Goal: Task Accomplishment & Management: Manage account settings

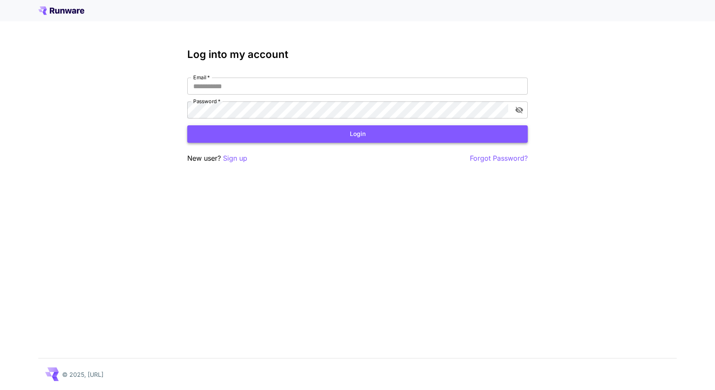
type input "**********"
click at [302, 130] on button "Login" at bounding box center [357, 133] width 341 height 17
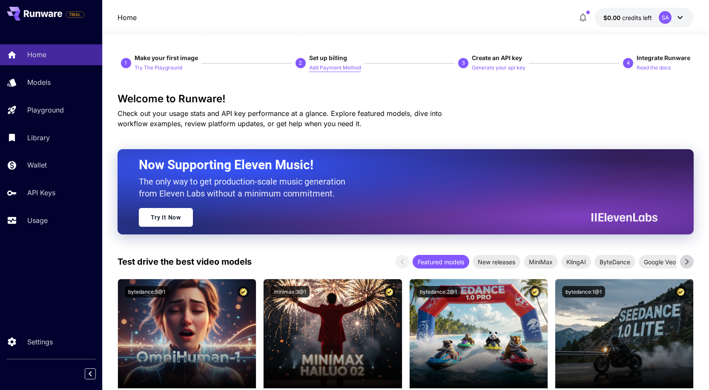
click at [324, 69] on p "Add Payment Method" at bounding box center [335, 68] width 52 height 8
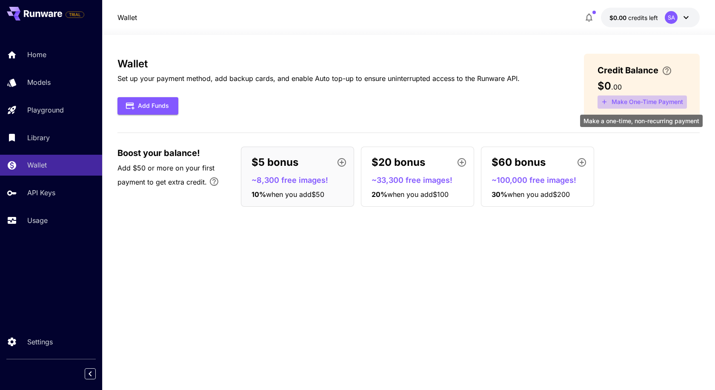
click at [645, 103] on button "Make One-Time Payment" at bounding box center [642, 101] width 89 height 13
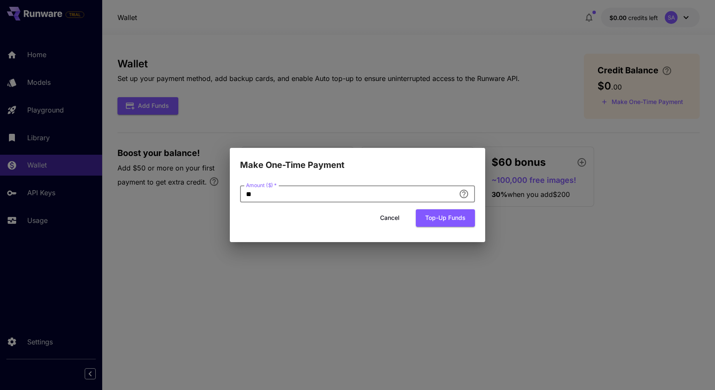
drag, startPoint x: 248, startPoint y: 198, endPoint x: 241, endPoint y: 198, distance: 7.2
click at [241, 198] on input "**" at bounding box center [347, 193] width 215 height 17
type input "*"
click at [437, 222] on button "Top-up funds" at bounding box center [445, 217] width 59 height 17
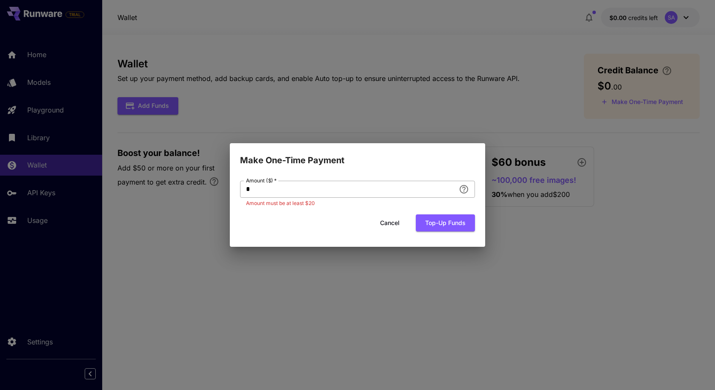
click at [281, 192] on input "*" at bounding box center [347, 189] width 215 height 17
click at [283, 203] on p "Amount must be at least $20" at bounding box center [357, 203] width 223 height 9
click at [291, 203] on p "Amount must be at least $20" at bounding box center [357, 203] width 223 height 9
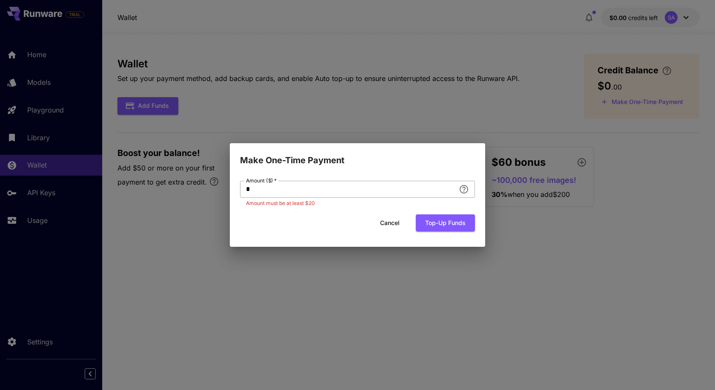
click at [305, 192] on input "*" at bounding box center [347, 189] width 215 height 17
click at [385, 225] on button "Cancel" at bounding box center [390, 222] width 38 height 17
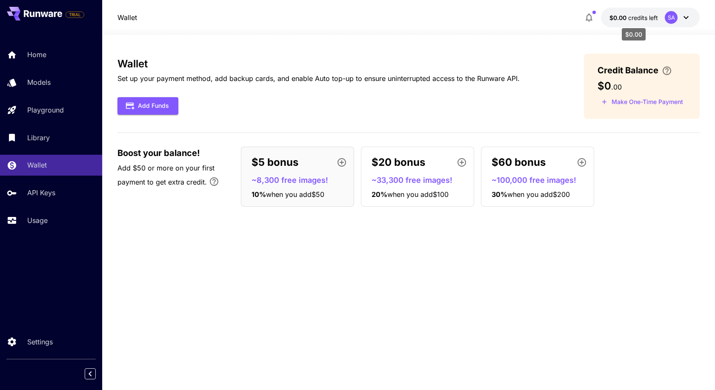
click at [643, 18] on span "credits left" at bounding box center [644, 17] width 30 height 7
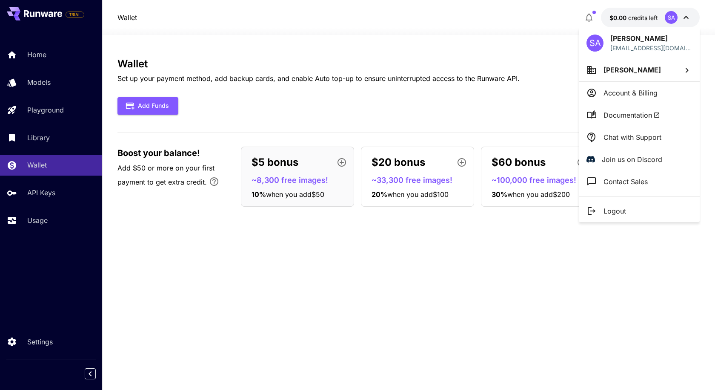
drag, startPoint x: 207, startPoint y: 265, endPoint x: 204, endPoint y: 261, distance: 5.2
click at [207, 265] on div at bounding box center [357, 195] width 715 height 390
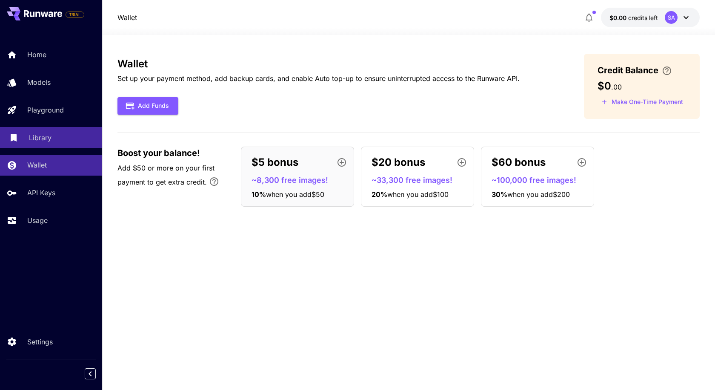
click at [42, 141] on p "Library" at bounding box center [40, 137] width 23 height 10
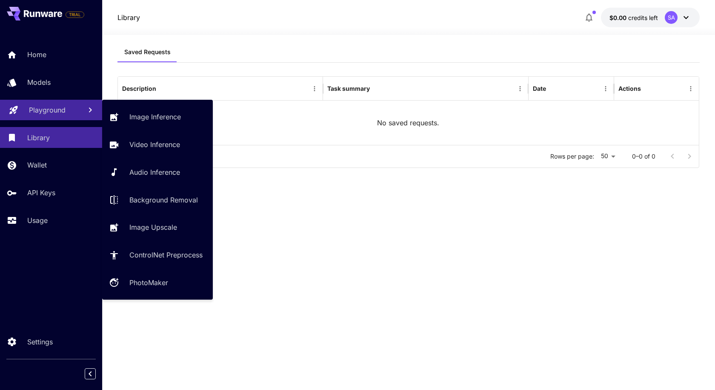
click at [55, 100] on link "Playground" at bounding box center [51, 110] width 102 height 21
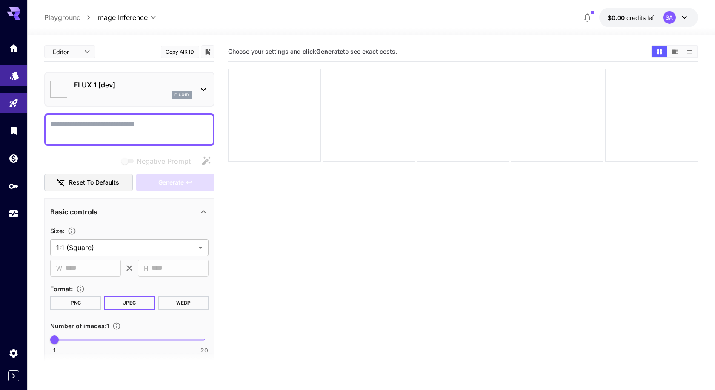
click at [55, 84] on img at bounding box center [58, 88] width 17 height 17
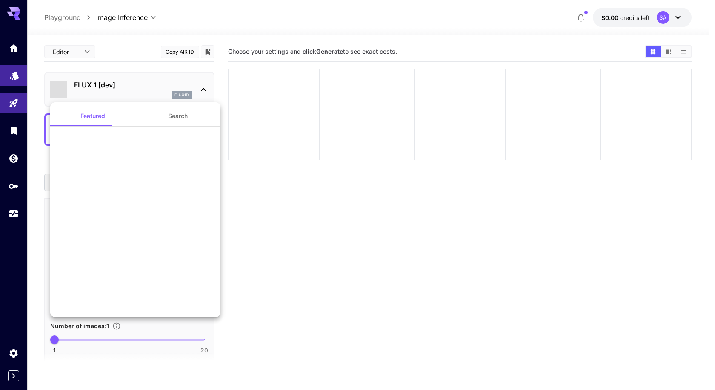
type input "**********"
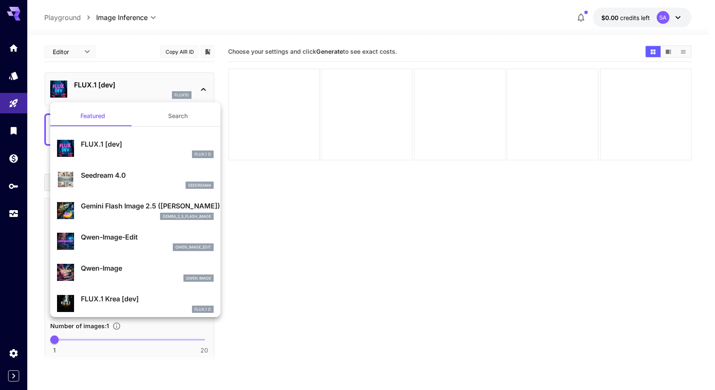
click at [476, 327] on div at bounding box center [357, 195] width 715 height 390
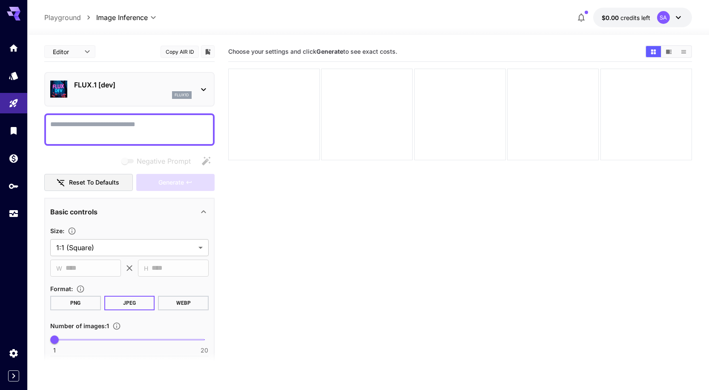
click at [2, 174] on div at bounding box center [13, 130] width 27 height 186
click at [4, 176] on link at bounding box center [13, 185] width 27 height 21
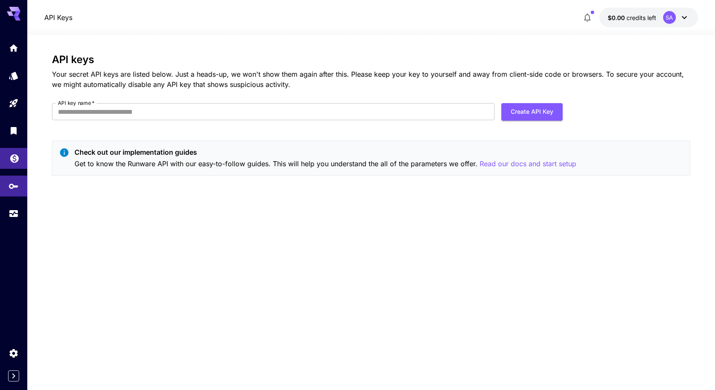
click at [10, 154] on icon "Wallet" at bounding box center [14, 156] width 10 height 10
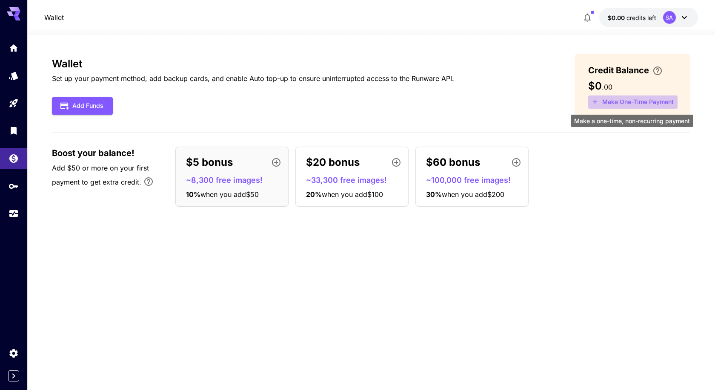
click at [614, 97] on button "Make One-Time Payment" at bounding box center [633, 101] width 89 height 13
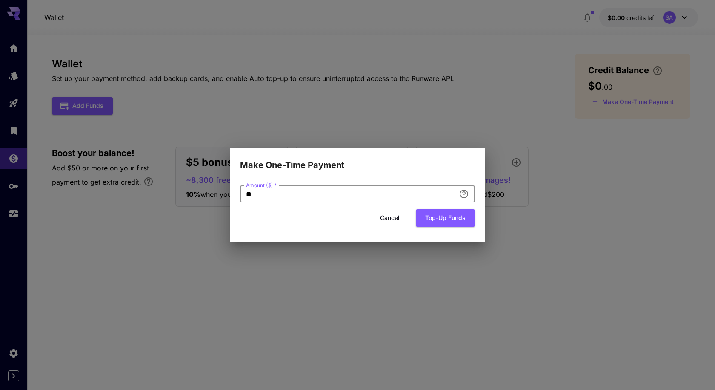
drag, startPoint x: 372, startPoint y: 195, endPoint x: 184, endPoint y: 190, distance: 188.3
click at [184, 190] on div "Make One-Time Payment Amount ($)   * ** Amount ($)   * Cancel Top-up funds" at bounding box center [357, 195] width 715 height 390
type input "*"
click at [431, 218] on button "Top-up funds" at bounding box center [445, 217] width 59 height 17
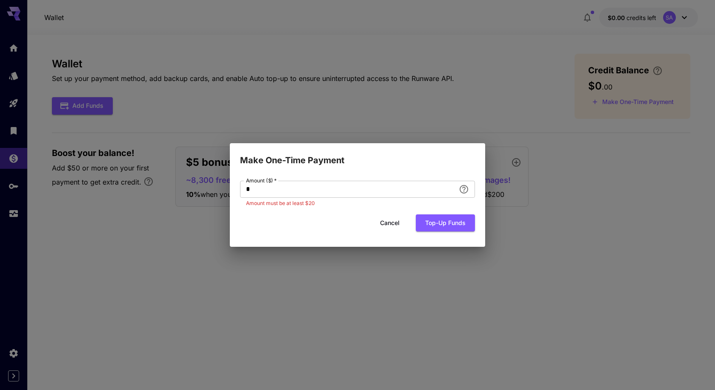
click at [382, 222] on button "Cancel" at bounding box center [390, 222] width 38 height 17
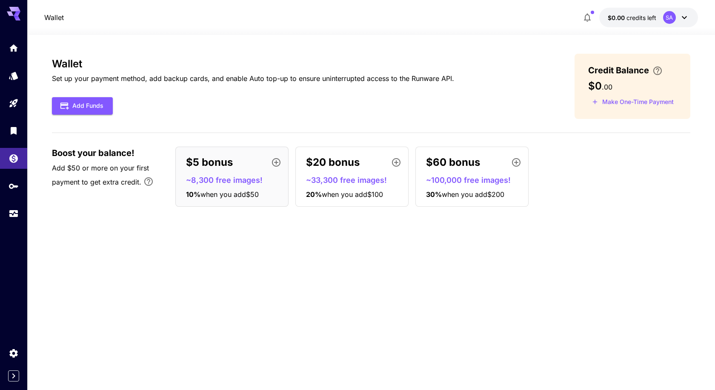
click at [238, 164] on div "$5 bonus" at bounding box center [235, 162] width 99 height 17
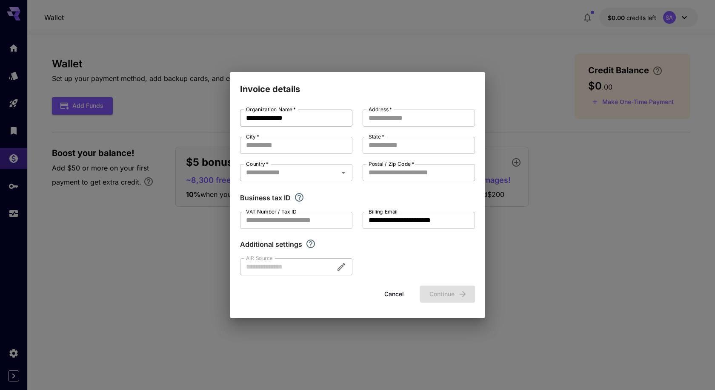
click at [310, 122] on input "**********" at bounding box center [296, 117] width 112 height 17
click at [291, 148] on input "City   *" at bounding box center [296, 145] width 112 height 17
click at [287, 174] on input "Country   *" at bounding box center [289, 173] width 93 height 12
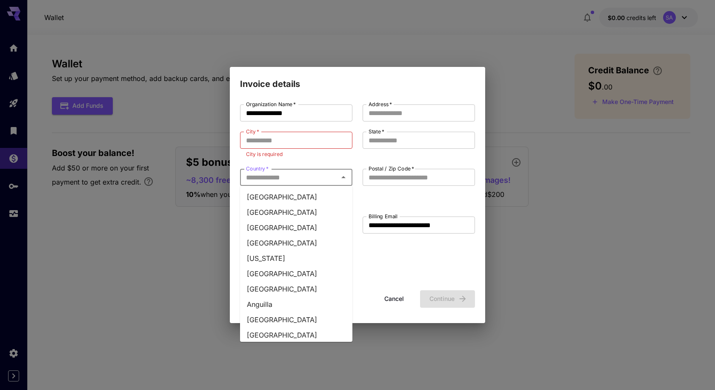
click at [155, 238] on div "**********" at bounding box center [357, 195] width 715 height 390
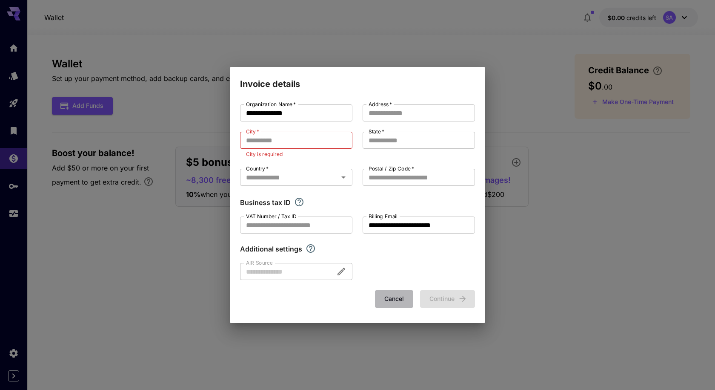
click at [400, 302] on button "Cancel" at bounding box center [394, 298] width 38 height 17
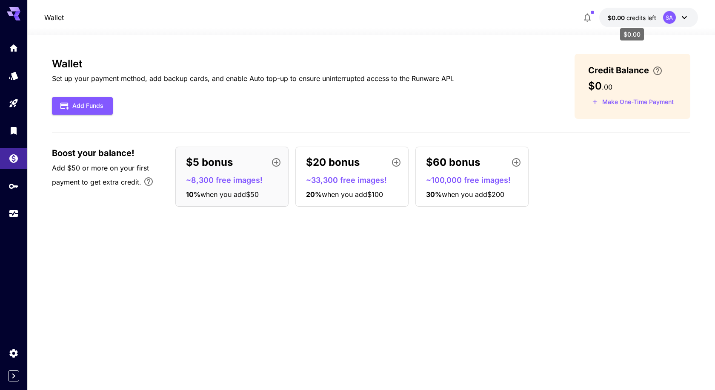
click at [635, 15] on span "credits left" at bounding box center [642, 17] width 30 height 7
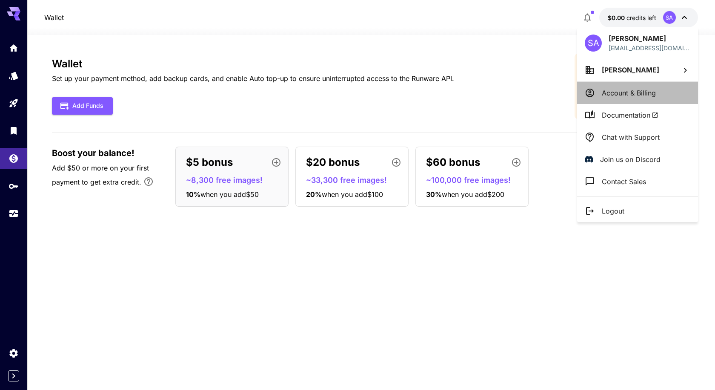
click at [634, 92] on p "Account & Billing" at bounding box center [629, 93] width 54 height 10
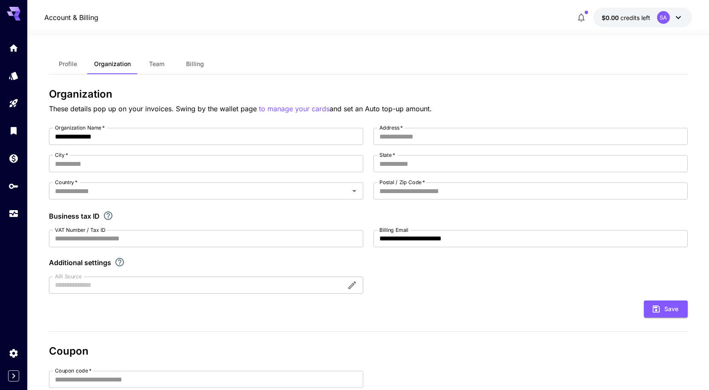
click at [189, 65] on span "Billing" at bounding box center [195, 64] width 18 height 8
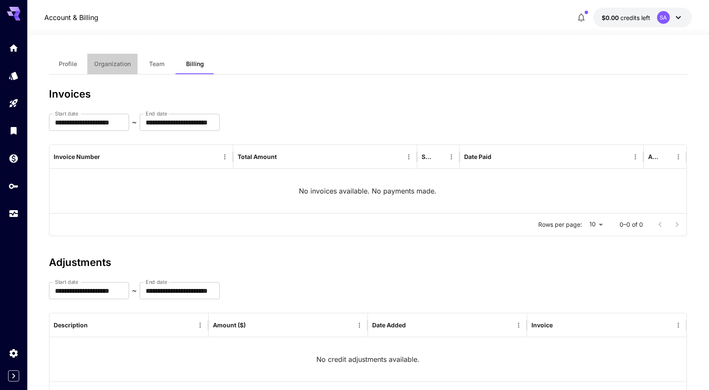
click at [101, 66] on span "Organization" at bounding box center [112, 64] width 37 height 8
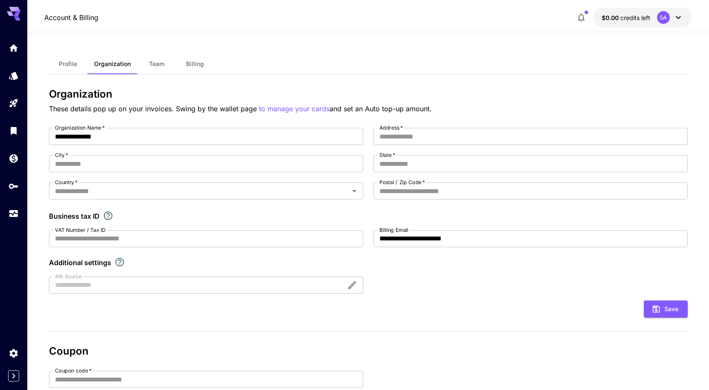
click at [12, 11] on icon at bounding box center [14, 11] width 14 height 9
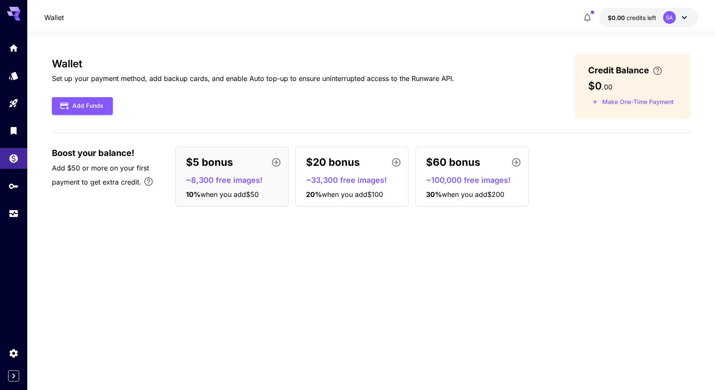
click at [9, 172] on div at bounding box center [13, 130] width 27 height 186
click at [236, 256] on div "Wallet Set up your payment method, add backup cards, and enable Auto top-up to …" at bounding box center [371, 212] width 639 height 317
click at [22, 188] on link at bounding box center [13, 185] width 27 height 21
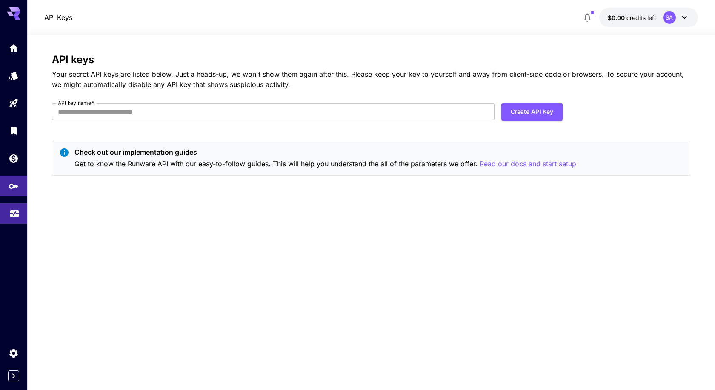
click at [16, 217] on link at bounding box center [13, 213] width 27 height 21
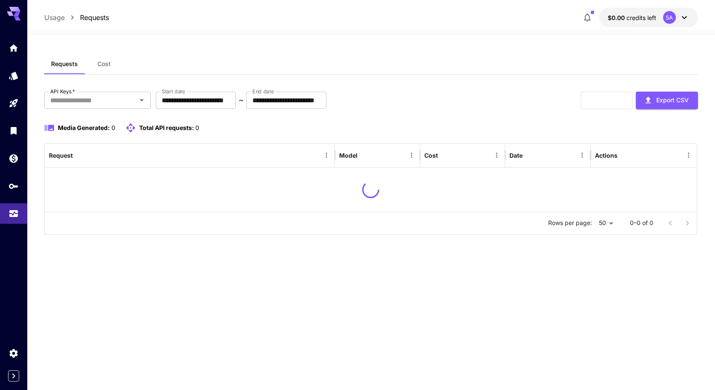
click at [13, 11] on icon at bounding box center [14, 11] width 14 height 9
click at [14, 49] on icon "Home" at bounding box center [14, 45] width 10 height 10
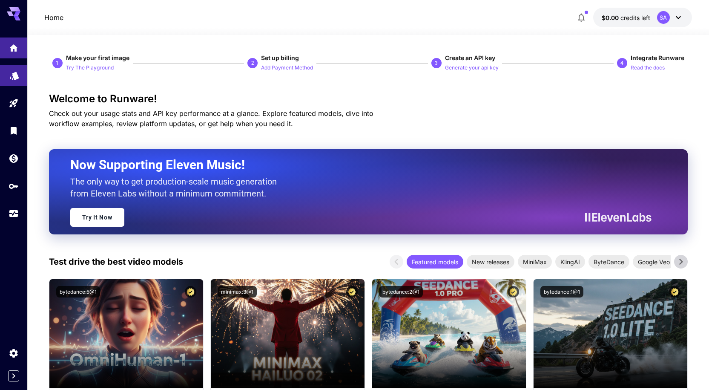
click at [0, 75] on link at bounding box center [13, 75] width 27 height 21
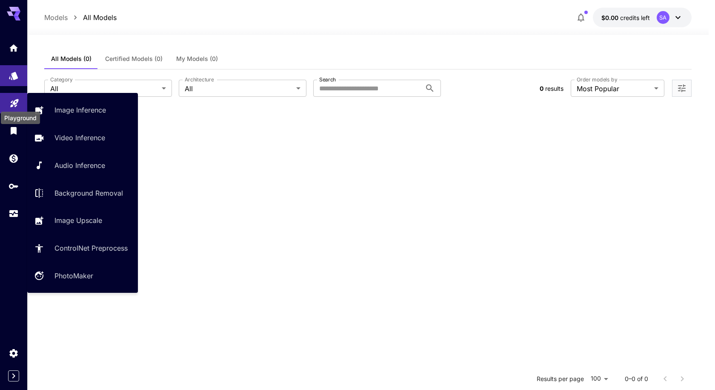
click at [17, 98] on icon "Playground" at bounding box center [14, 100] width 10 height 10
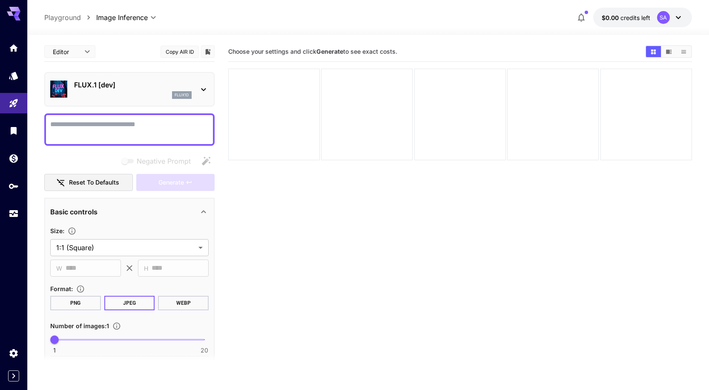
click at [22, 16] on div at bounding box center [13, 10] width 27 height 20
click at [11, 15] on icon at bounding box center [14, 11] width 14 height 9
click at [12, 11] on icon at bounding box center [14, 11] width 14 height 9
click at [679, 16] on icon at bounding box center [678, 17] width 10 height 10
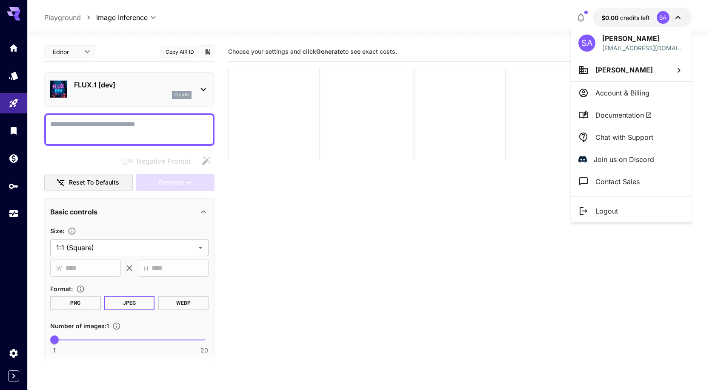
click at [679, 16] on div at bounding box center [357, 195] width 715 height 390
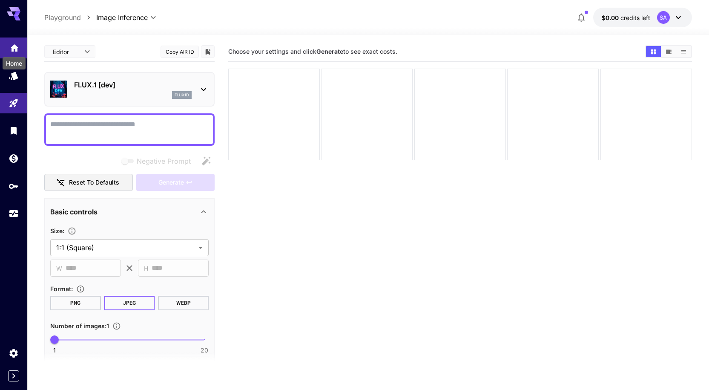
click at [10, 44] on icon "Home" at bounding box center [14, 45] width 10 height 10
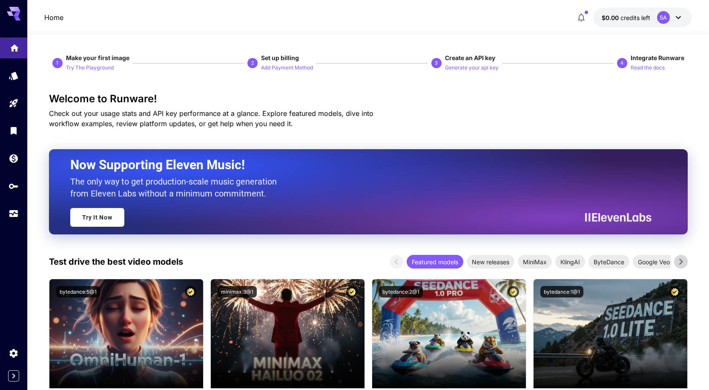
click at [16, 46] on icon "Home" at bounding box center [14, 45] width 9 height 7
click at [17, 50] on icon "Home" at bounding box center [14, 46] width 10 height 10
click at [481, 71] on p "Generate your api key" at bounding box center [472, 68] width 54 height 8
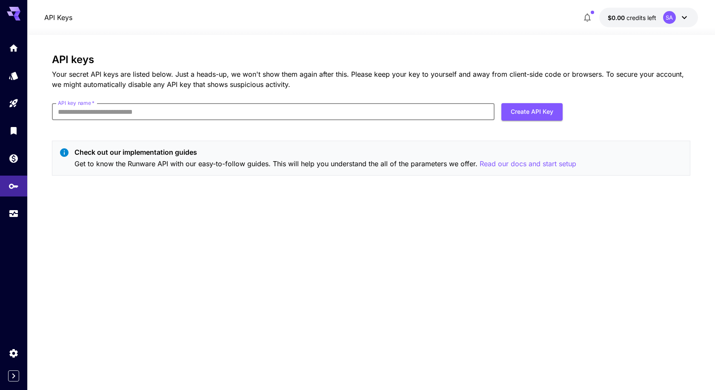
click at [119, 109] on input "API key name   *" at bounding box center [273, 111] width 443 height 17
click at [638, 18] on span "credits left" at bounding box center [642, 17] width 30 height 7
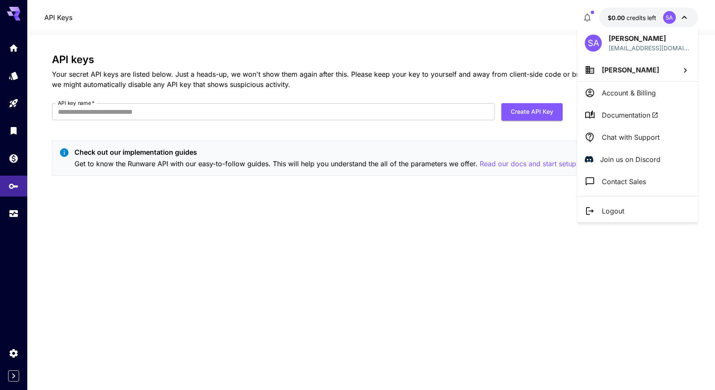
click at [627, 89] on p "Account & Billing" at bounding box center [629, 93] width 54 height 10
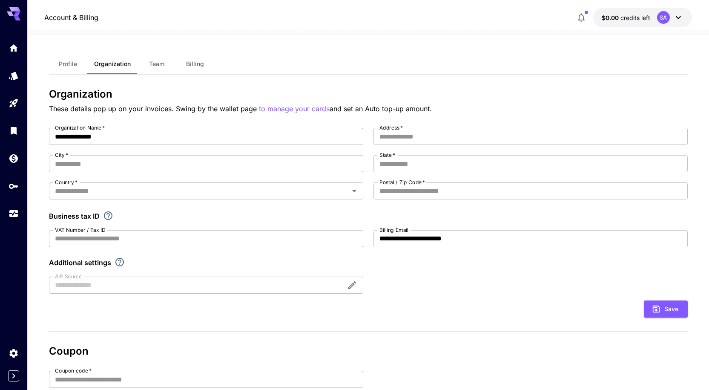
click at [69, 63] on span "Profile" at bounding box center [68, 64] width 18 height 8
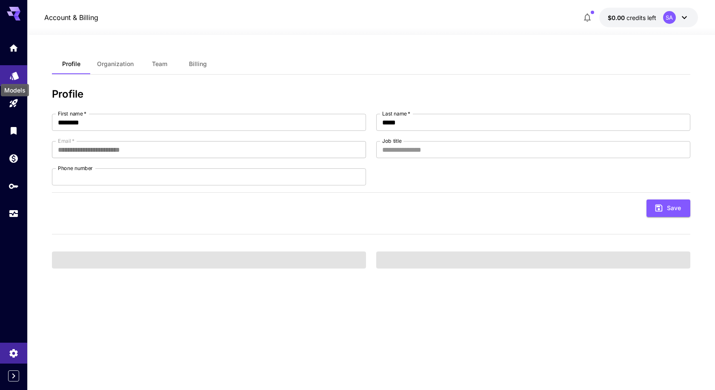
click at [11, 75] on icon "Models" at bounding box center [14, 73] width 9 height 8
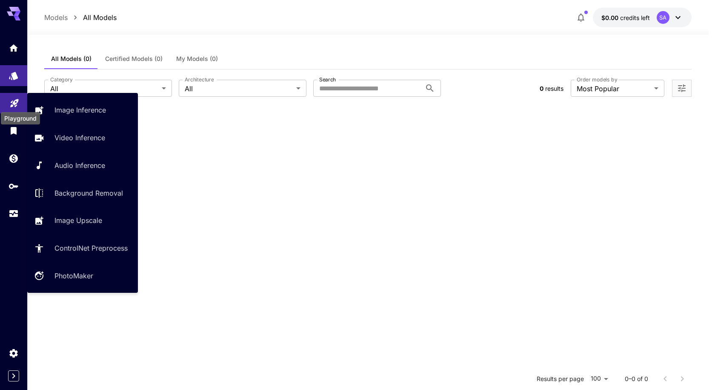
click at [17, 101] on icon "Playground" at bounding box center [14, 101] width 8 height 8
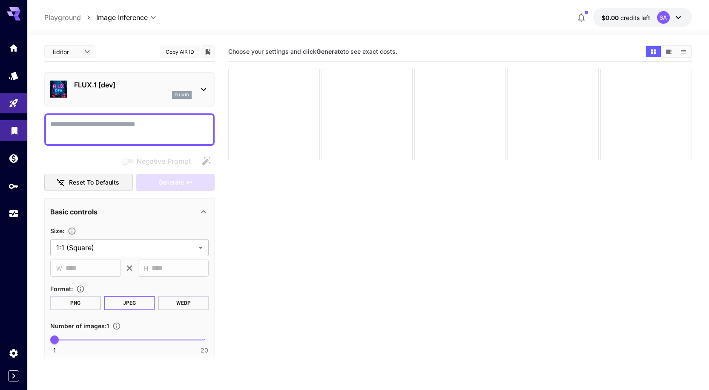
click at [17, 135] on link at bounding box center [13, 130] width 27 height 21
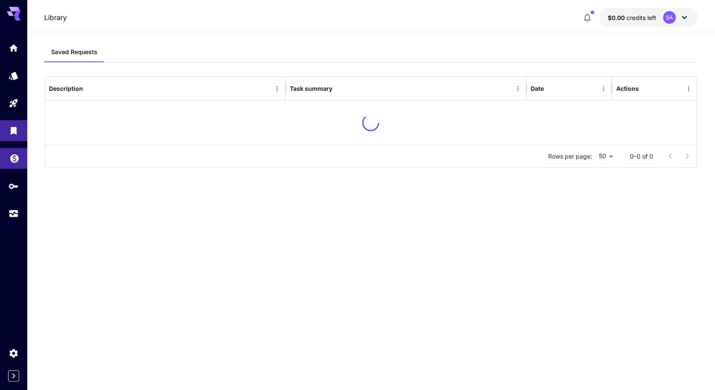
click at [19, 155] on icon "Wallet" at bounding box center [14, 156] width 10 height 10
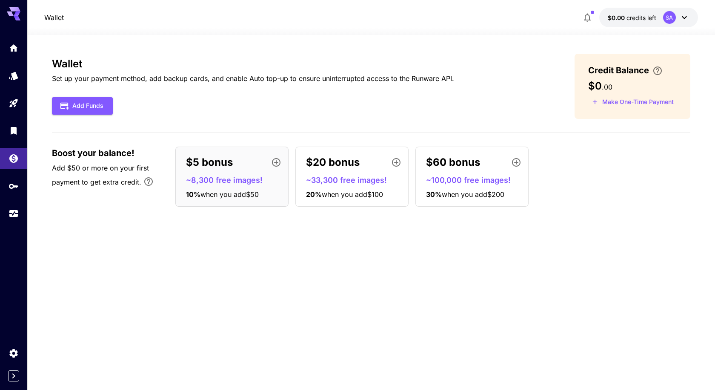
click at [471, 269] on div "Wallet Set up your payment method, add backup cards, and enable Auto top-up to …" at bounding box center [371, 212] width 639 height 317
click at [624, 101] on button "Make One-Time Payment" at bounding box center [633, 101] width 89 height 13
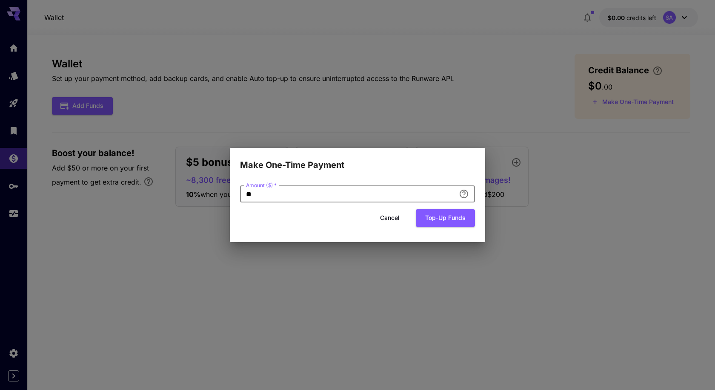
click at [394, 197] on input "**" at bounding box center [347, 193] width 215 height 17
click at [441, 219] on button "Top-up funds" at bounding box center [445, 217] width 59 height 17
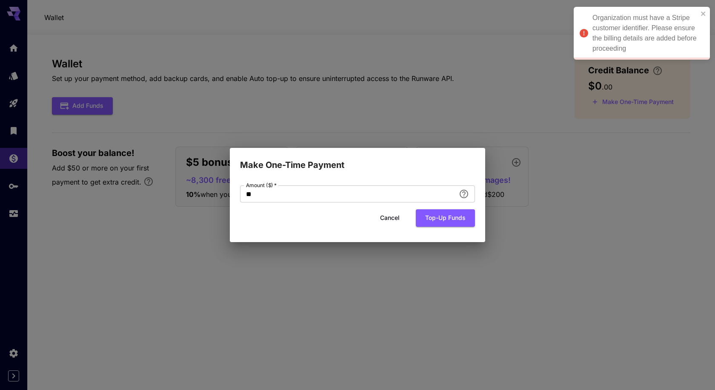
click at [661, 43] on div "Organization must have a Stripe customer identifier. Please ensure the billing …" at bounding box center [646, 33] width 106 height 41
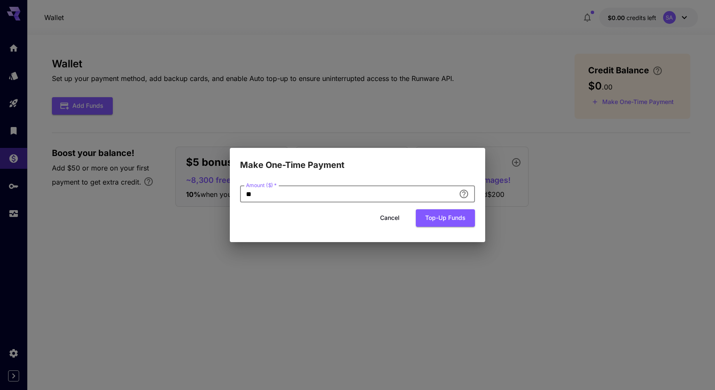
click at [365, 194] on input "**" at bounding box center [347, 193] width 215 height 17
click at [389, 216] on button "Cancel" at bounding box center [390, 217] width 38 height 17
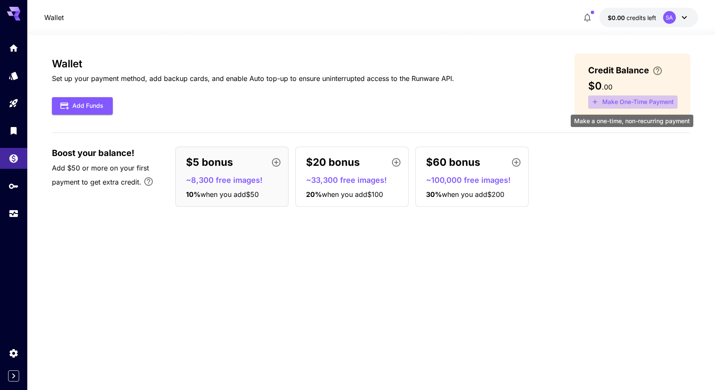
click at [632, 105] on button "Make One-Time Payment" at bounding box center [633, 101] width 89 height 13
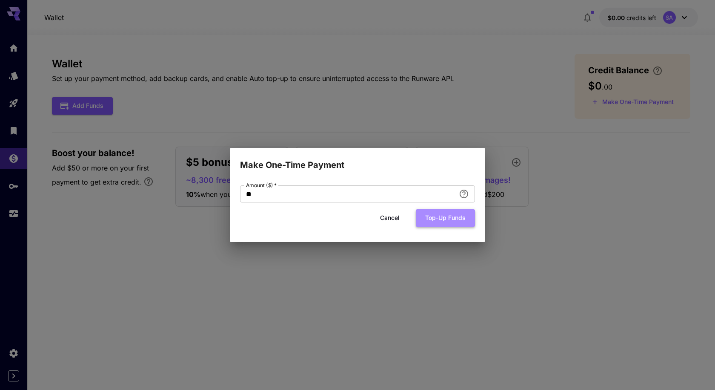
click at [436, 222] on button "Top-up funds" at bounding box center [445, 217] width 59 height 17
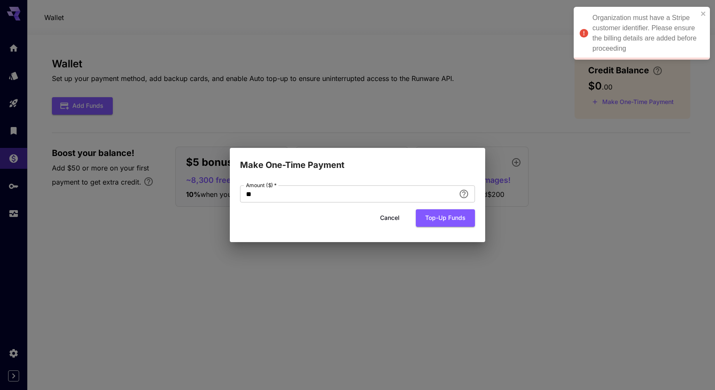
click at [649, 34] on div "Organization must have a Stripe customer identifier. Please ensure the billing …" at bounding box center [646, 33] width 106 height 41
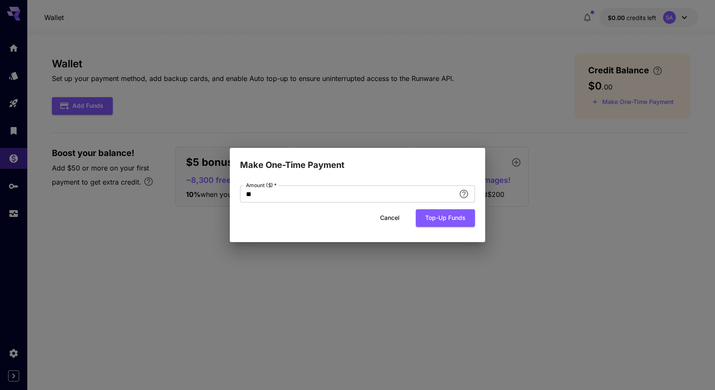
click at [16, 76] on div "Make One-Time Payment Amount ($)   * ** Amount ($)   * Cancel Top-up funds" at bounding box center [357, 195] width 715 height 390
click at [399, 216] on button "Cancel" at bounding box center [390, 217] width 38 height 17
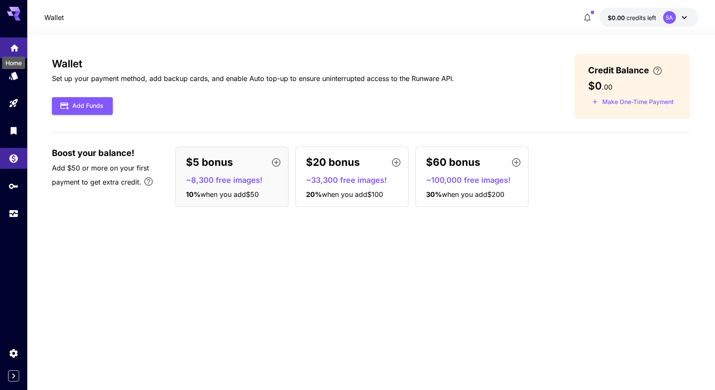
click at [14, 46] on icon "Home" at bounding box center [14, 45] width 10 height 10
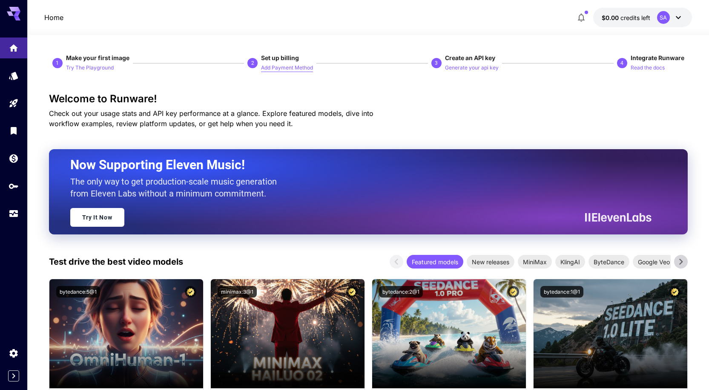
click at [282, 64] on p "Add Payment Method" at bounding box center [287, 68] width 52 height 8
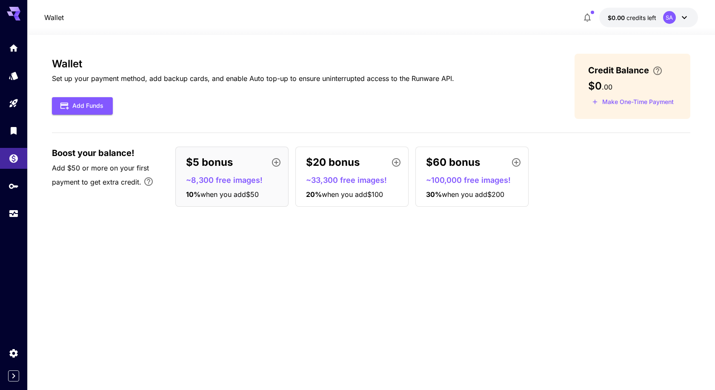
click at [684, 13] on icon at bounding box center [685, 17] width 10 height 10
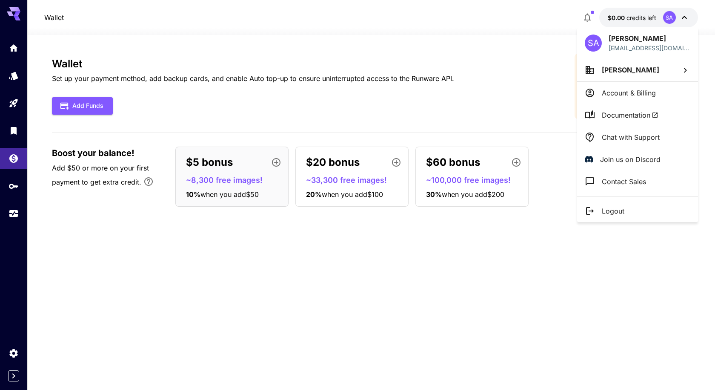
click at [624, 95] on p "Account & Billing" at bounding box center [629, 93] width 54 height 10
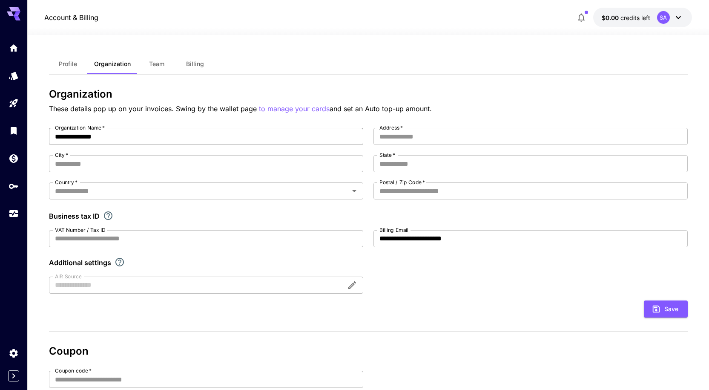
click at [208, 139] on input "**********" at bounding box center [206, 136] width 314 height 17
click at [409, 140] on input "Address   *" at bounding box center [530, 136] width 314 height 17
type input "**********"
click at [226, 166] on input "City   *" at bounding box center [206, 163] width 314 height 17
type input "*"
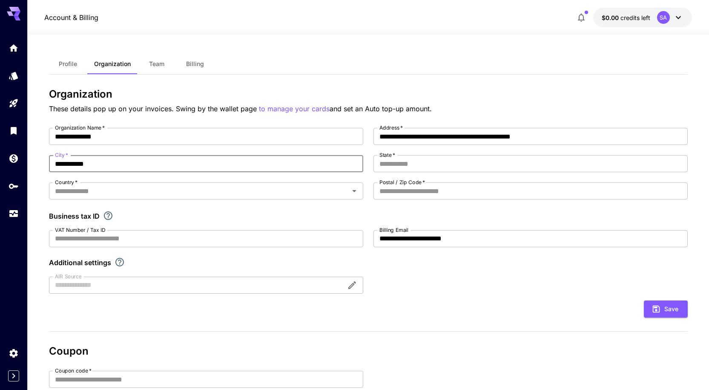
type input "**********"
click at [386, 158] on label "State   *" at bounding box center [387, 154] width 16 height 7
click at [386, 158] on input "State   *" at bounding box center [530, 163] width 314 height 17
type input "******"
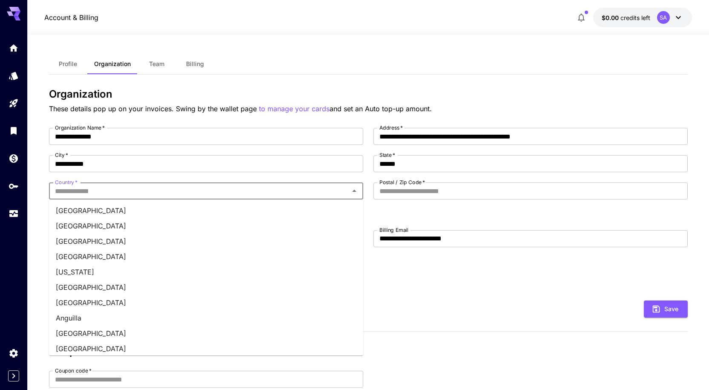
click at [160, 195] on input "Country   *" at bounding box center [199, 191] width 295 height 12
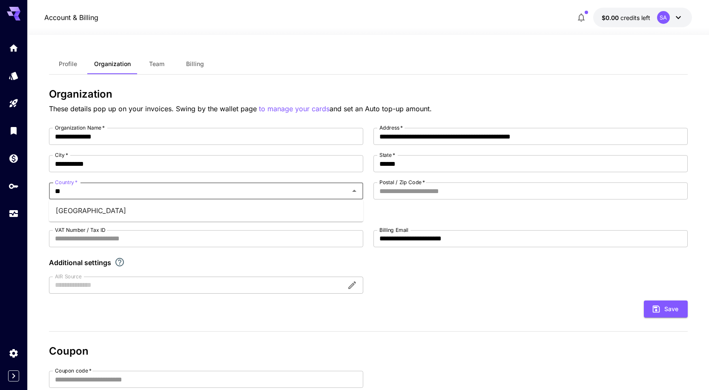
type input "***"
click at [133, 208] on li "[GEOGRAPHIC_DATA]" at bounding box center [206, 210] width 314 height 15
click at [391, 195] on input "Postal / Zip Code   *" at bounding box center [530, 190] width 314 height 17
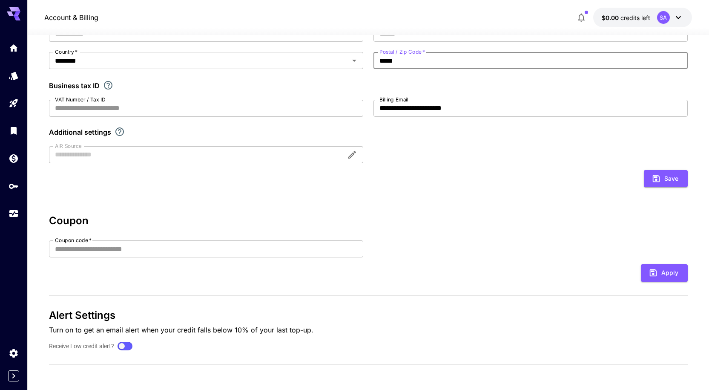
scroll to position [131, 0]
type input "*****"
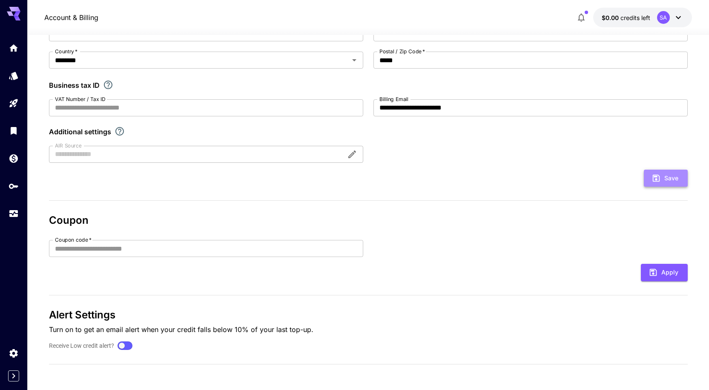
click at [661, 178] on icon "submit" at bounding box center [656, 177] width 9 height 9
type input "**********"
type input "******"
type input "*****"
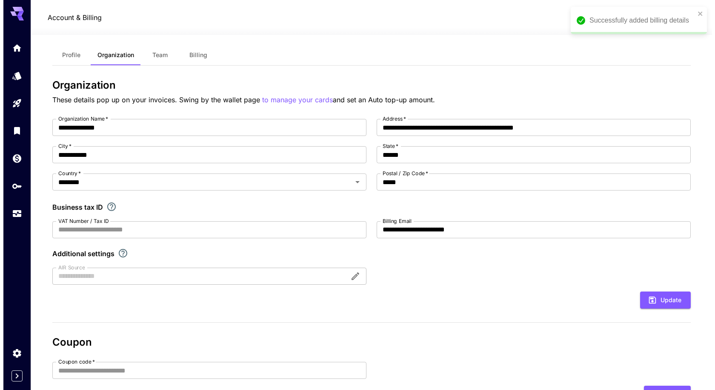
scroll to position [0, 0]
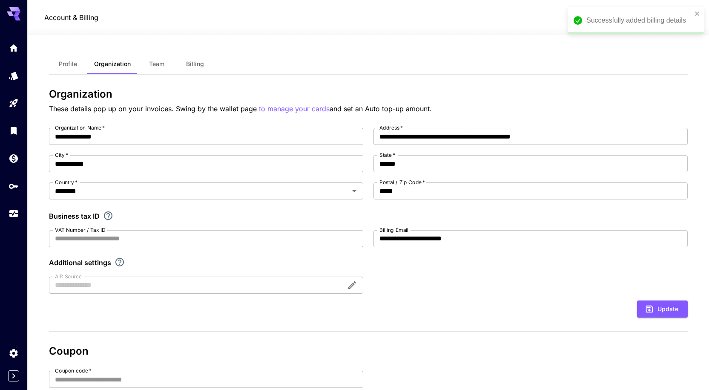
click at [153, 71] on button "Team" at bounding box center [157, 64] width 38 height 20
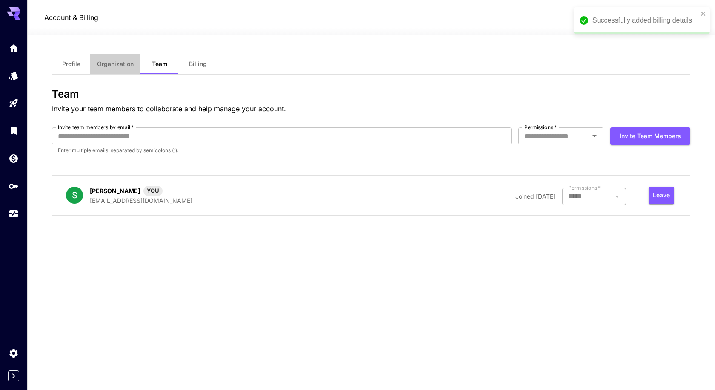
click at [113, 63] on span "Organization" at bounding box center [115, 64] width 37 height 8
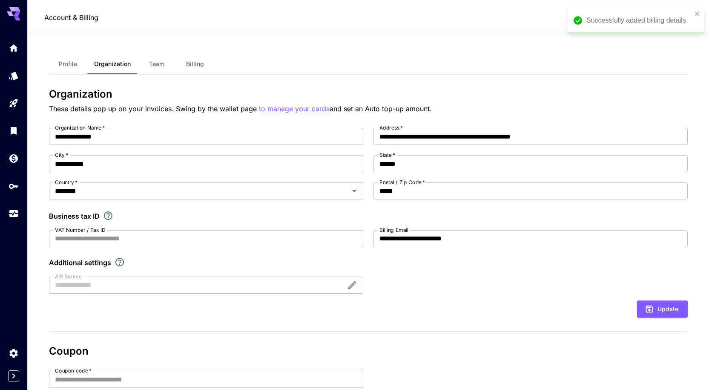
click at [282, 113] on p "to manage your cards" at bounding box center [294, 108] width 71 height 11
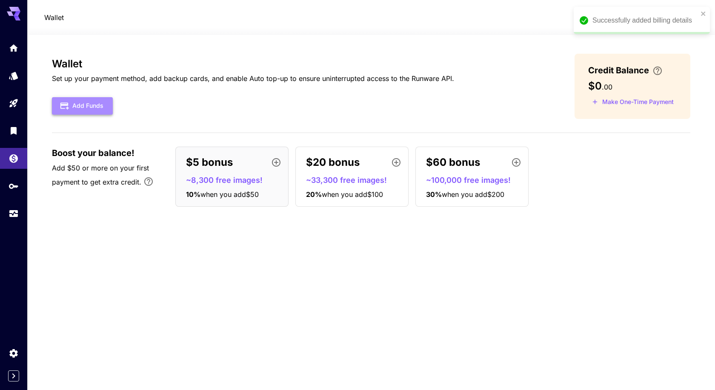
click at [93, 106] on button "Add Funds" at bounding box center [82, 105] width 61 height 17
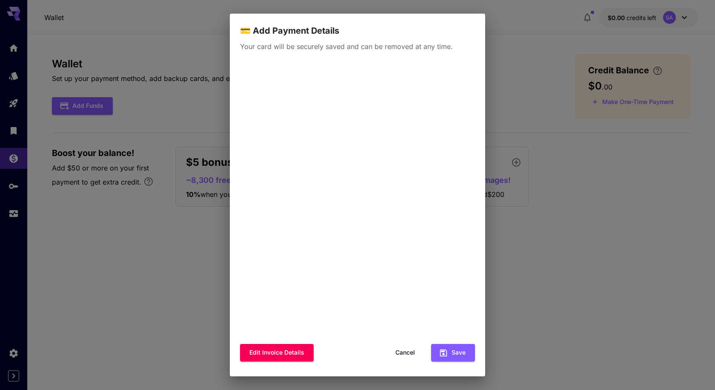
scroll to position [3, 0]
click at [449, 352] on button "Save" at bounding box center [453, 351] width 44 height 17
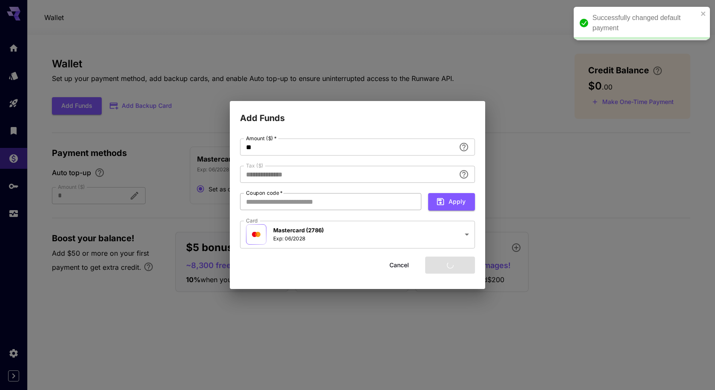
type input "****"
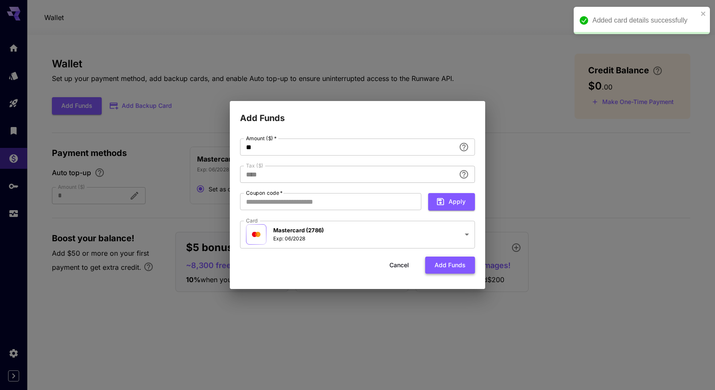
click at [441, 265] on button "Add funds" at bounding box center [450, 264] width 50 height 17
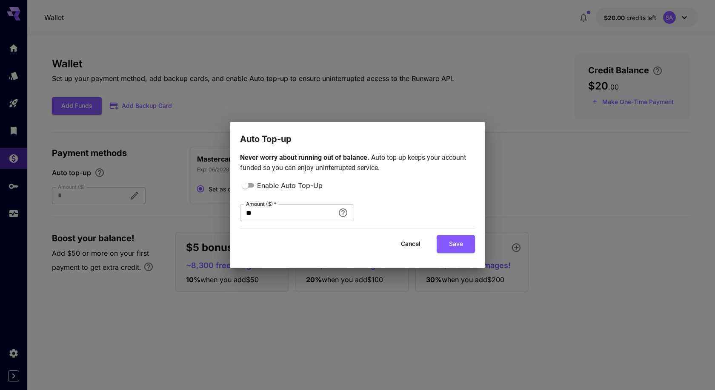
click at [644, 181] on div "Auto Top-up Never worry about running out of balance. Auto top-up keeps your ac…" at bounding box center [357, 195] width 715 height 390
click at [414, 245] on button "Cancel" at bounding box center [411, 243] width 38 height 17
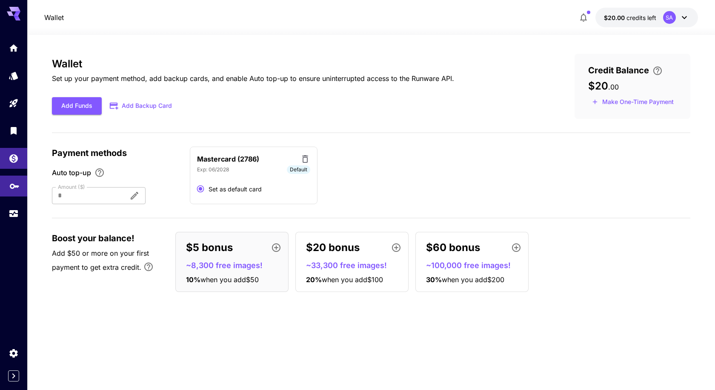
click at [7, 181] on link at bounding box center [13, 185] width 27 height 21
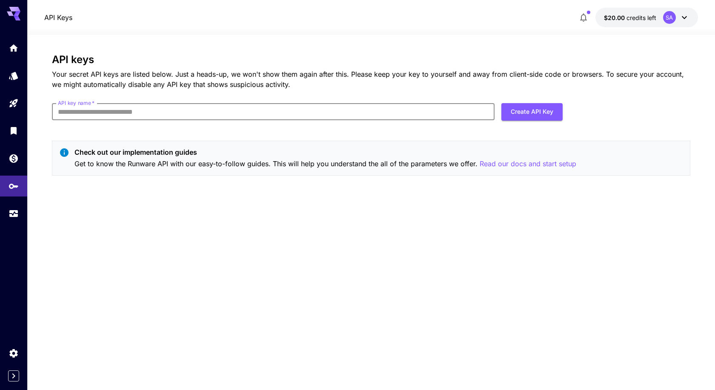
click at [110, 115] on input "API key name   *" at bounding box center [273, 111] width 443 height 17
type input "**********"
click at [528, 112] on button "Create API Key" at bounding box center [532, 111] width 61 height 17
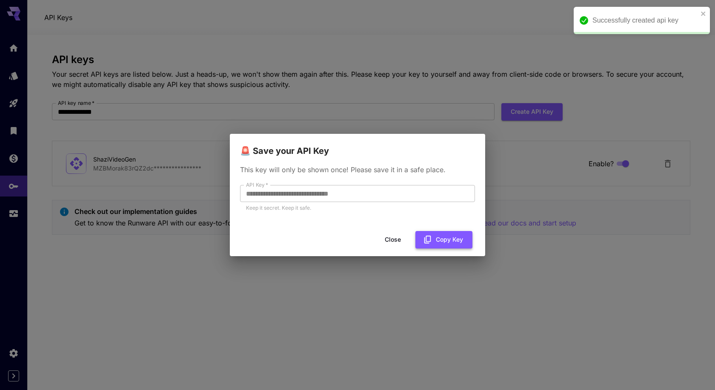
click at [445, 238] on button "Copy Key" at bounding box center [444, 239] width 57 height 17
click at [396, 238] on button "Close" at bounding box center [393, 239] width 38 height 17
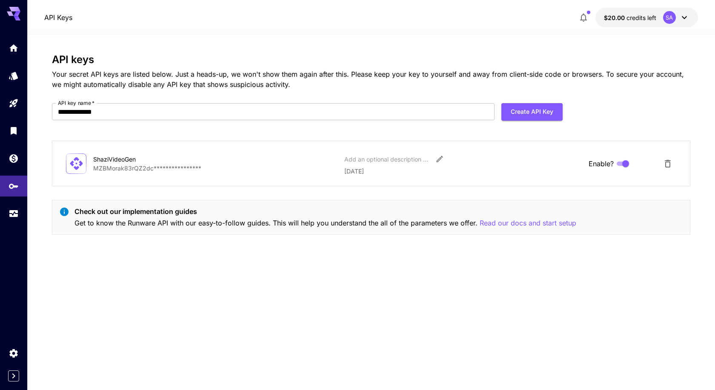
drag, startPoint x: 407, startPoint y: 169, endPoint x: 344, endPoint y: 165, distance: 63.1
click at [344, 165] on div "**********" at bounding box center [371, 163] width 611 height 24
click at [366, 169] on p "[DATE]" at bounding box center [464, 171] width 238 height 9
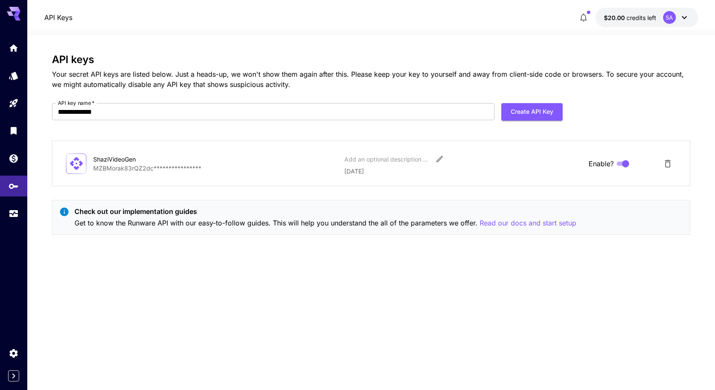
click at [454, 312] on div "**********" at bounding box center [371, 212] width 639 height 317
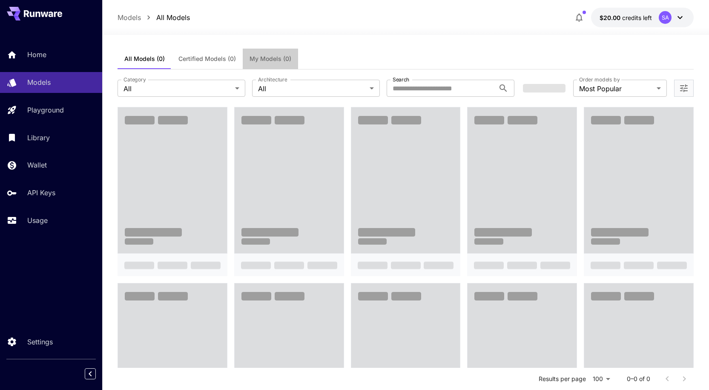
click at [276, 60] on span "My Models (0)" at bounding box center [271, 59] width 42 height 8
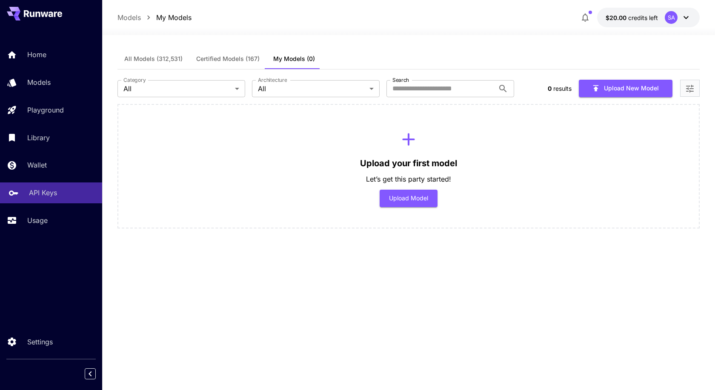
click at [37, 195] on p "API Keys" at bounding box center [43, 192] width 28 height 10
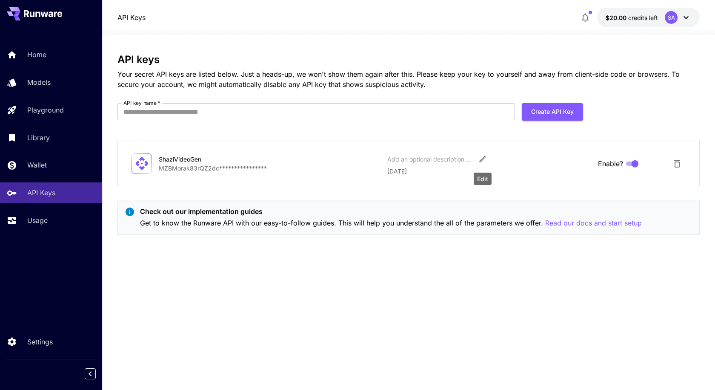
click at [477, 158] on button "Edit" at bounding box center [482, 158] width 15 height 15
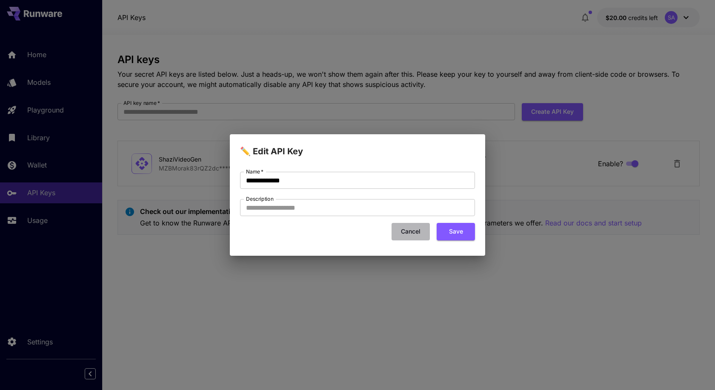
click at [409, 229] on button "Cancel" at bounding box center [411, 231] width 38 height 17
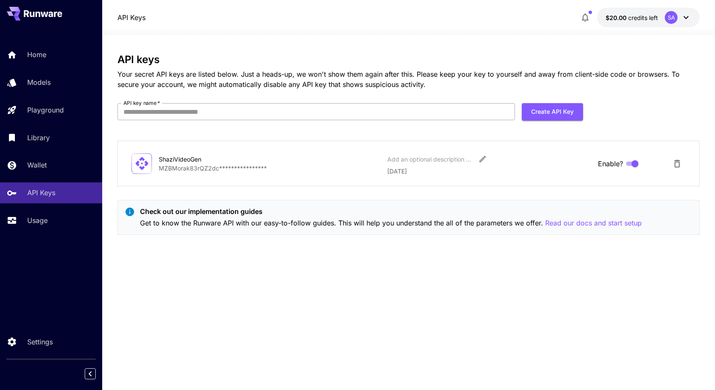
click at [202, 109] on input "API key name   *" at bounding box center [317, 111] width 398 height 17
click at [58, 227] on link "Usage" at bounding box center [51, 220] width 102 height 21
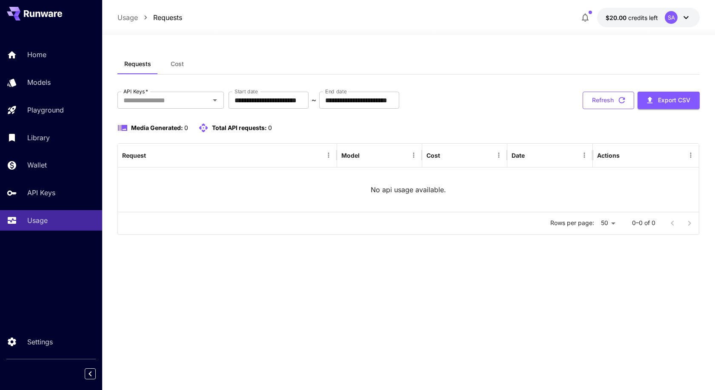
click at [596, 97] on button "Refresh" at bounding box center [609, 100] width 52 height 17
click at [60, 190] on div "API Keys" at bounding box center [62, 192] width 66 height 10
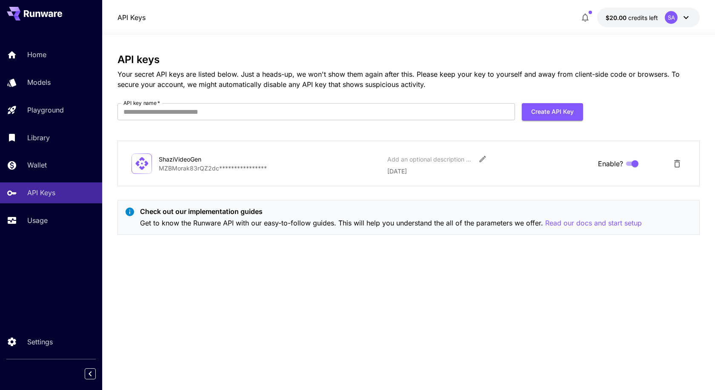
click at [238, 164] on p "**********" at bounding box center [270, 168] width 222 height 9
click at [478, 161] on button "Edit" at bounding box center [482, 158] width 15 height 15
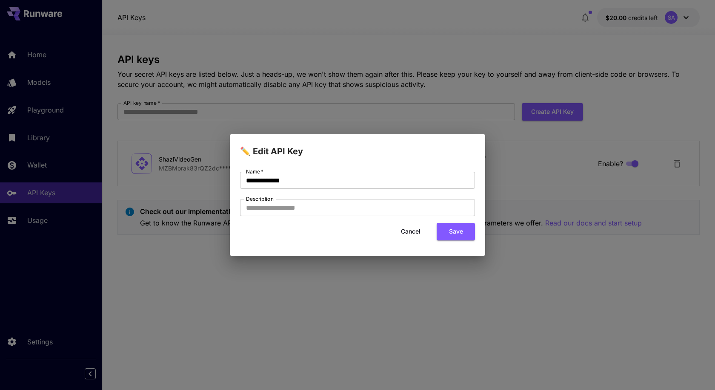
click at [417, 228] on button "Cancel" at bounding box center [411, 231] width 38 height 17
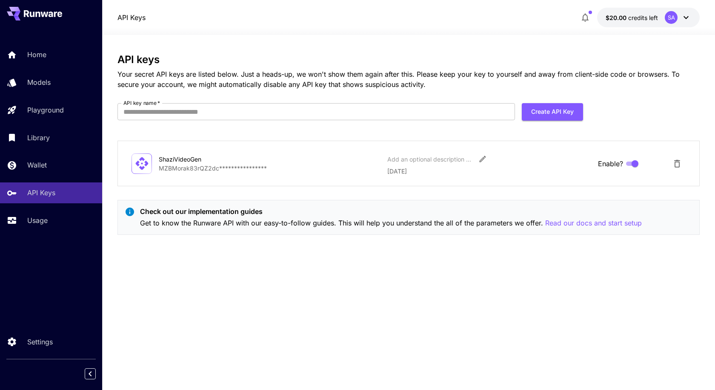
click at [173, 166] on p "**********" at bounding box center [270, 168] width 222 height 9
click at [185, 167] on p "**********" at bounding box center [270, 168] width 222 height 9
click at [207, 120] on input "API key name   *" at bounding box center [317, 111] width 398 height 17
click at [226, 89] on p "Your secret API keys are listed below. Just a heads-up, we won't show them agai…" at bounding box center [409, 79] width 583 height 20
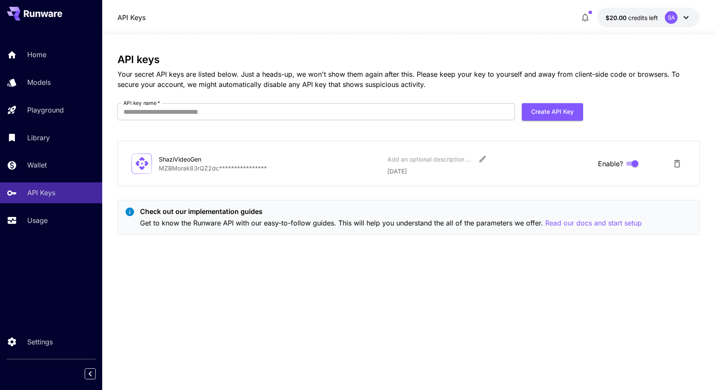
click at [231, 80] on p "Your secret API keys are listed below. Just a heads-up, we won't show them agai…" at bounding box center [409, 79] width 583 height 20
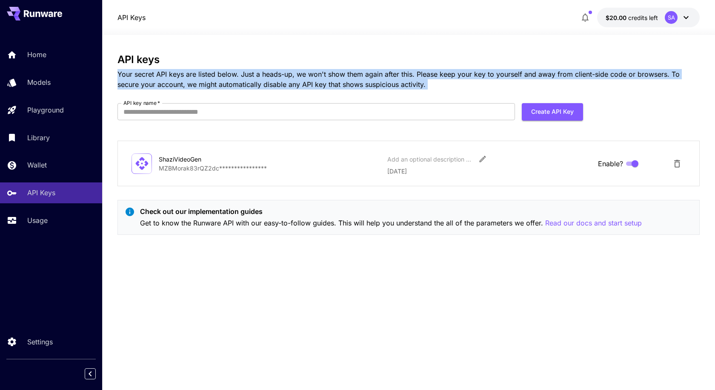
click at [231, 80] on p "Your secret API keys are listed below. Just a heads-up, we won't show them agai…" at bounding box center [409, 79] width 583 height 20
click at [260, 75] on p "Your secret API keys are listed below. Just a heads-up, we won't show them agai…" at bounding box center [409, 79] width 583 height 20
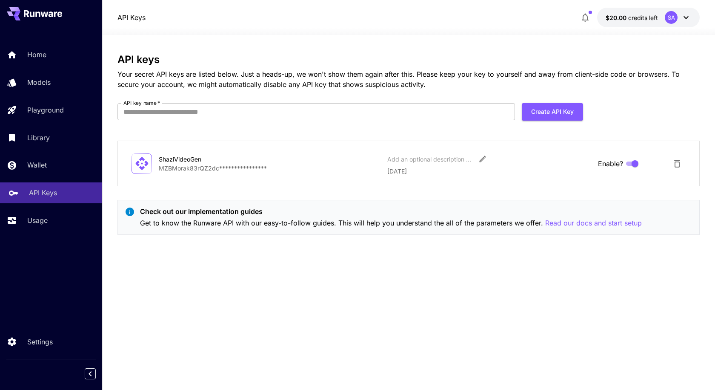
click at [52, 191] on p "API Keys" at bounding box center [43, 192] width 28 height 10
click at [58, 161] on div "Wallet" at bounding box center [62, 165] width 66 height 10
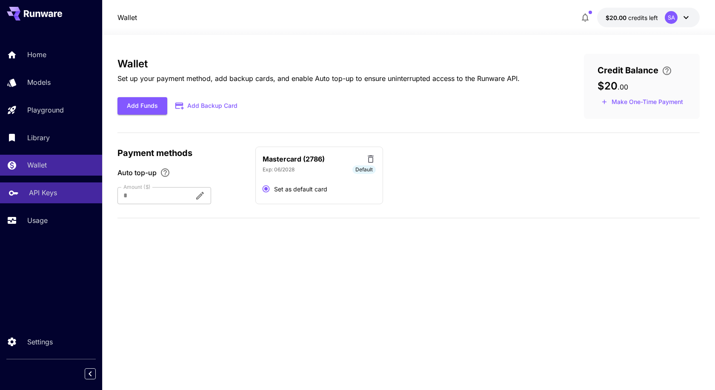
click at [56, 186] on link "API Keys" at bounding box center [51, 192] width 102 height 21
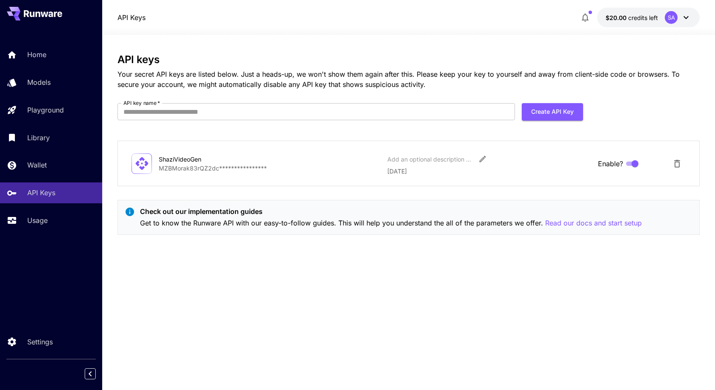
click at [177, 161] on div "ShaziVideoGen" at bounding box center [201, 159] width 85 height 9
click at [190, 170] on p "**********" at bounding box center [270, 168] width 222 height 9
click at [677, 163] on icon "Delete API Key" at bounding box center [677, 163] width 10 height 10
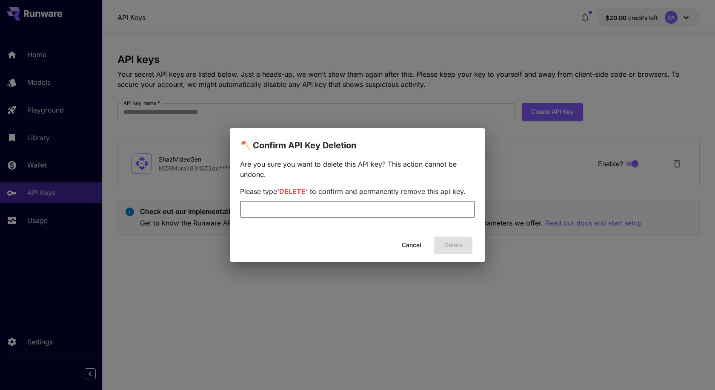
click at [399, 212] on input "text" at bounding box center [357, 209] width 235 height 17
type input "******"
click at [465, 249] on button "Delete" at bounding box center [453, 244] width 38 height 17
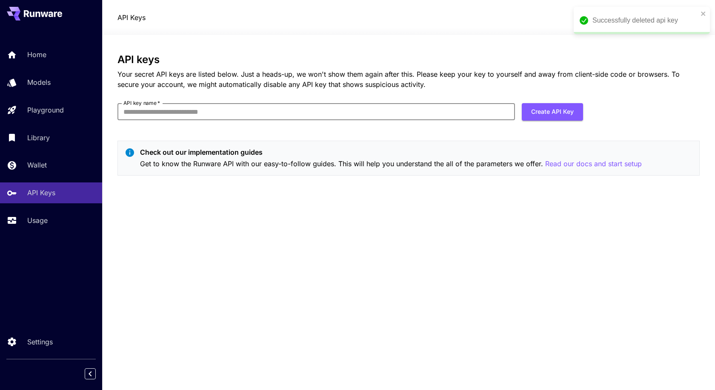
click at [408, 112] on input "API key name   *" at bounding box center [317, 111] width 398 height 17
type input "*"
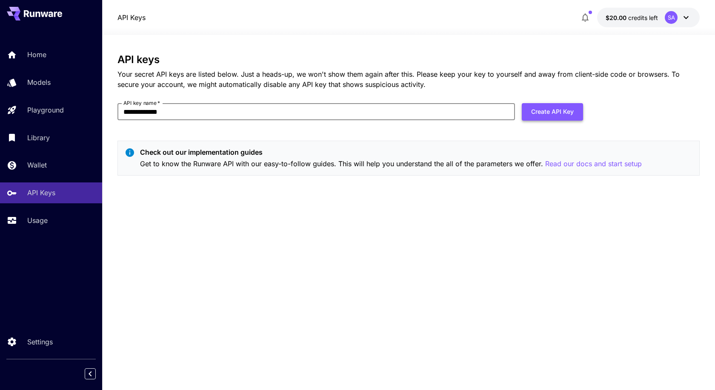
type input "**********"
click at [554, 108] on button "Create API Key" at bounding box center [552, 111] width 61 height 17
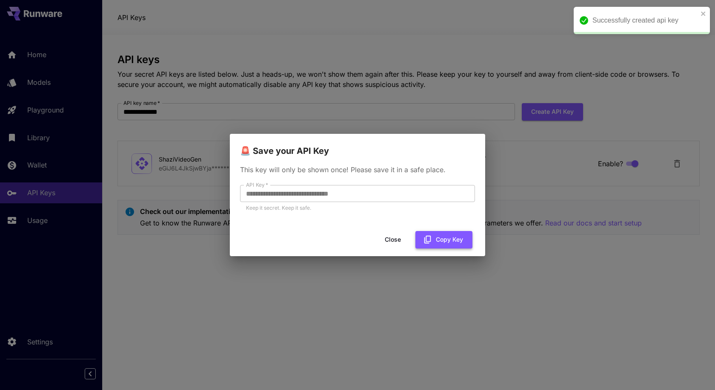
click at [433, 241] on button "Copy Key" at bounding box center [444, 239] width 57 height 17
click at [396, 242] on button "Close" at bounding box center [393, 239] width 38 height 17
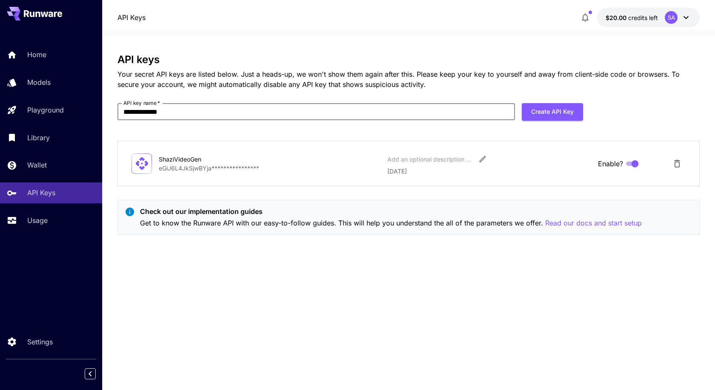
click at [195, 107] on input "**********" at bounding box center [317, 111] width 398 height 17
click at [320, 317] on div "**********" at bounding box center [409, 212] width 583 height 317
click at [406, 313] on div "**********" at bounding box center [409, 212] width 583 height 317
click at [41, 168] on p "Wallet" at bounding box center [39, 165] width 20 height 10
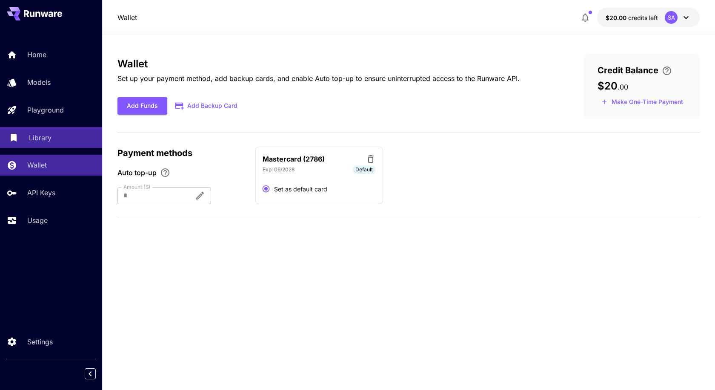
click at [36, 135] on p "Library" at bounding box center [40, 137] width 23 height 10
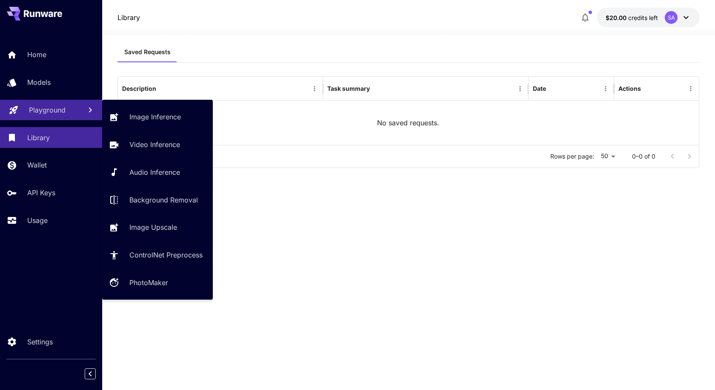
click at [39, 112] on p "Playground" at bounding box center [47, 110] width 37 height 10
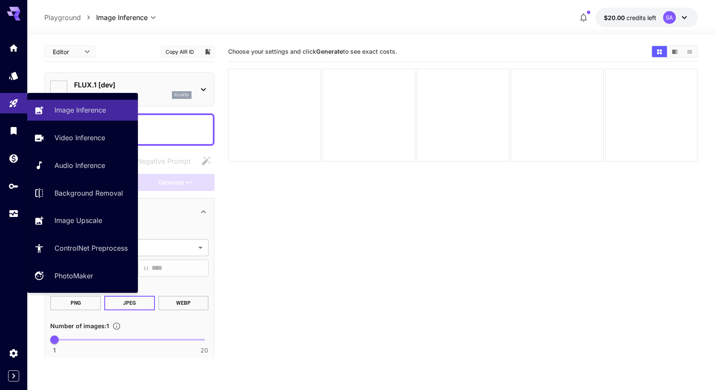
type input "**********"
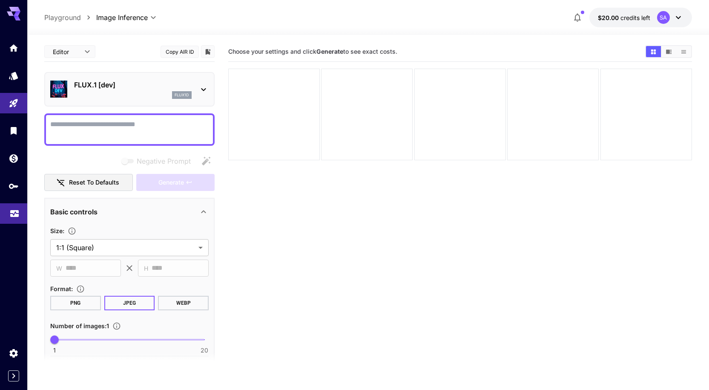
click at [15, 216] on icon "Usage" at bounding box center [14, 211] width 10 height 10
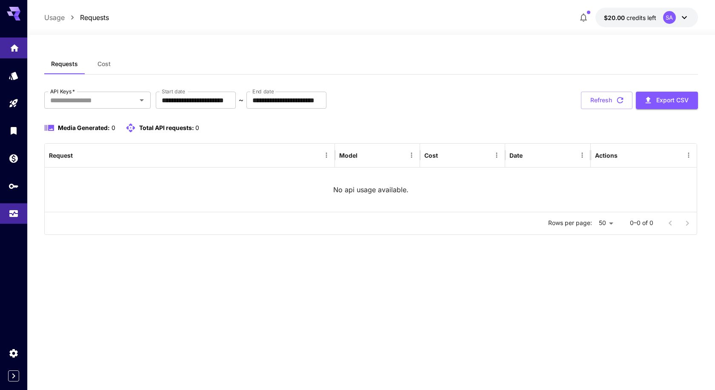
click at [15, 45] on icon "Home" at bounding box center [14, 45] width 9 height 7
